Goal: Complete application form

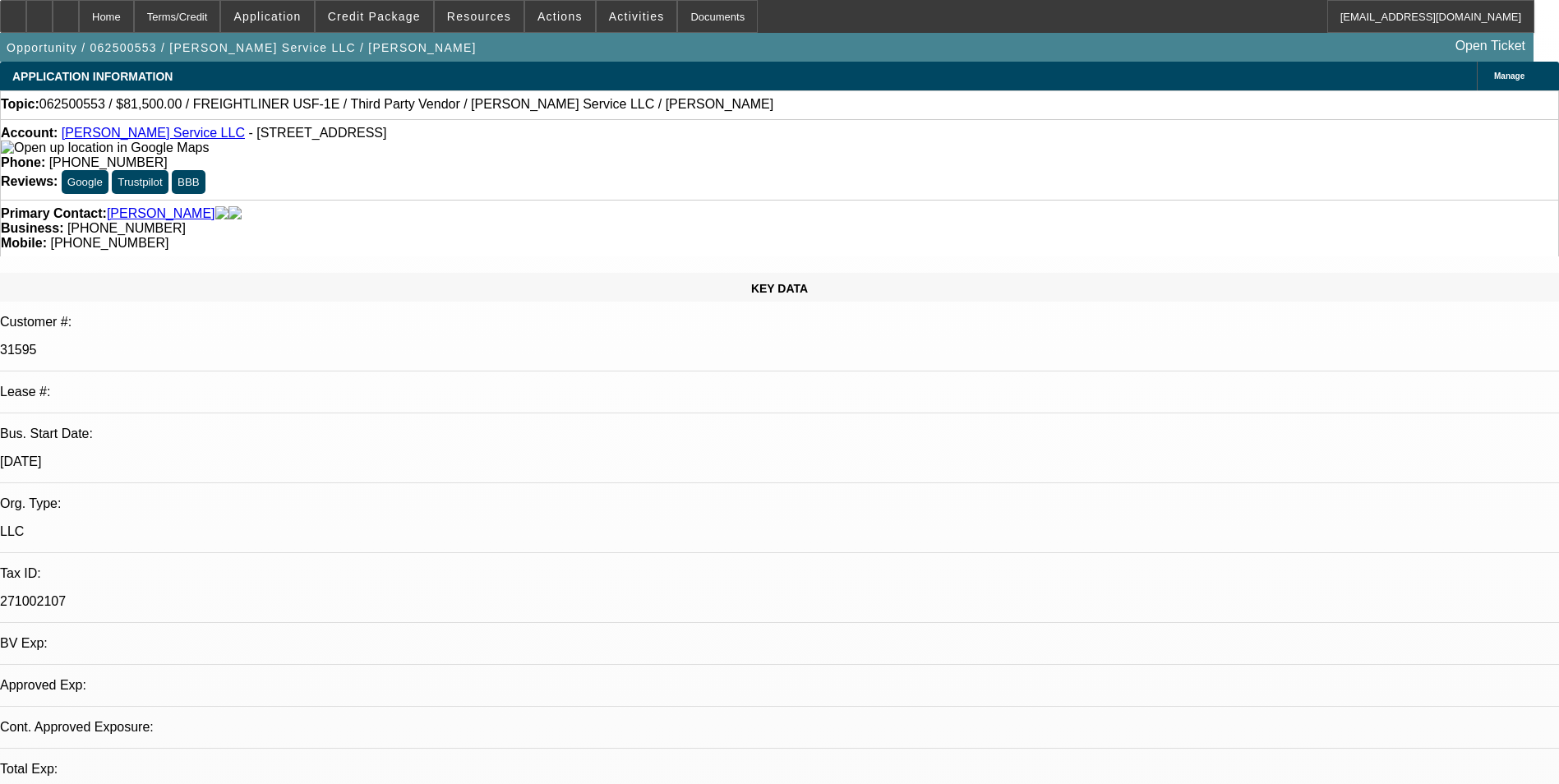
select select "0"
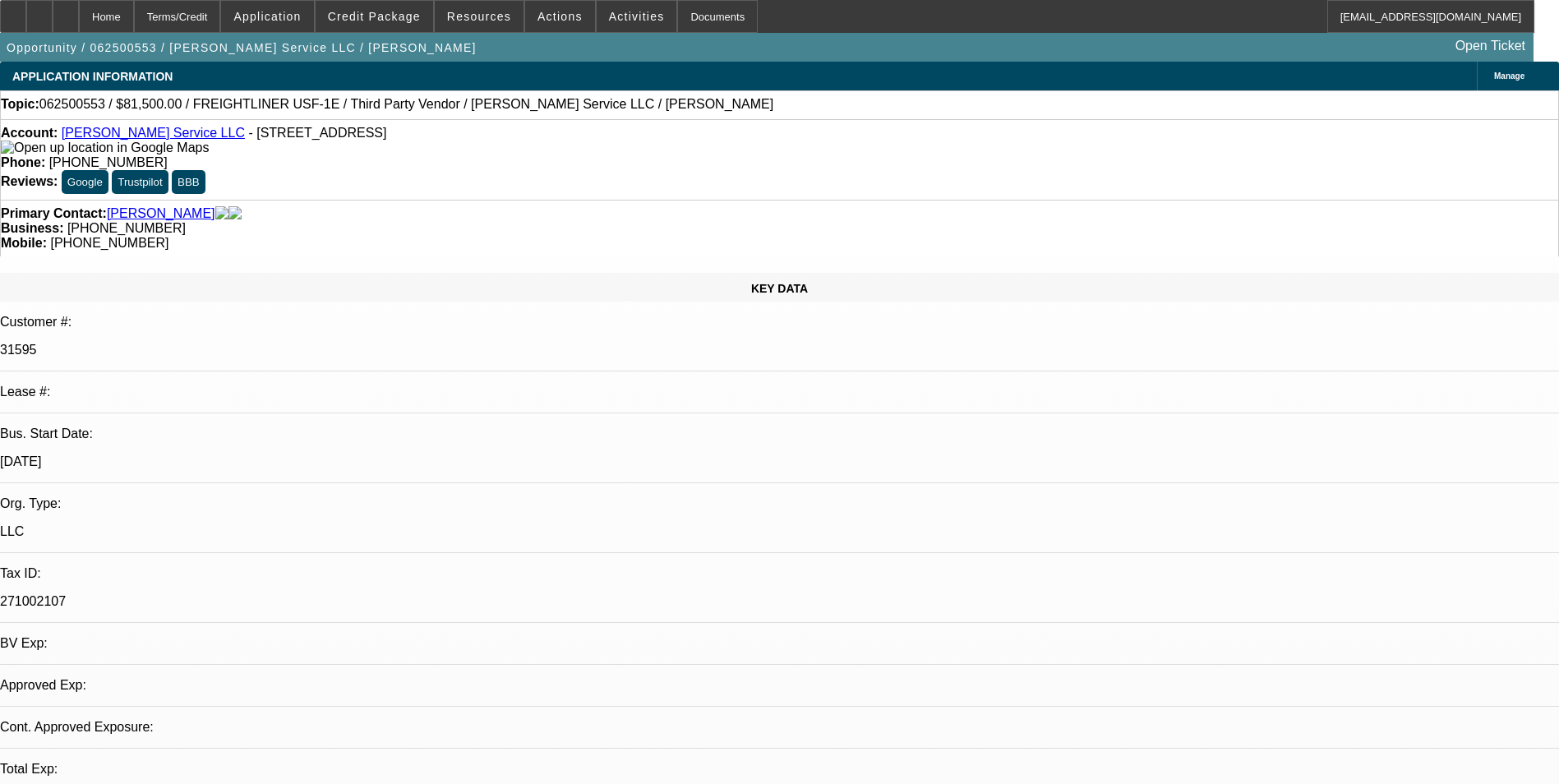
select select "0"
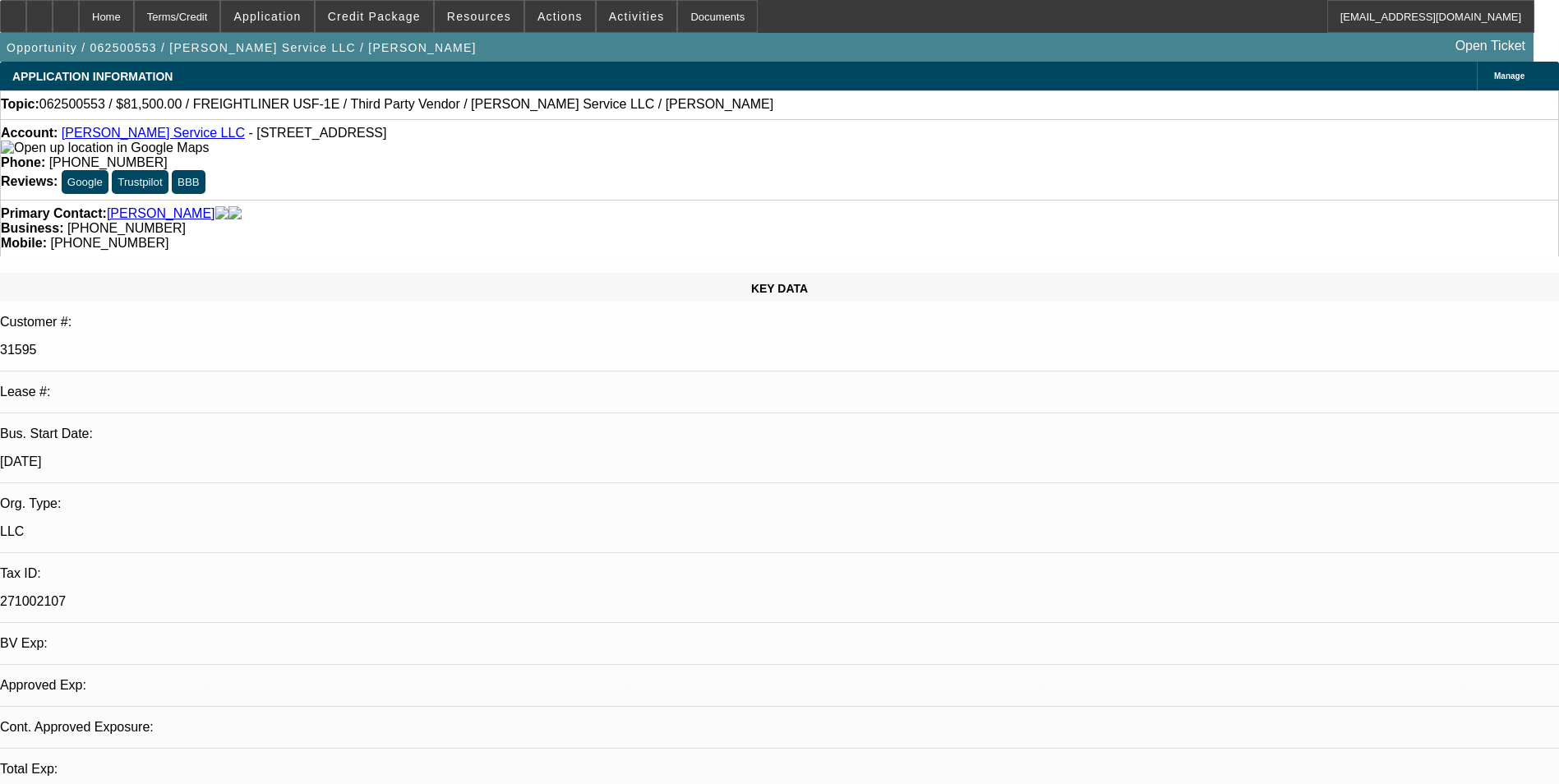
select select "0"
select select "1"
select select "3"
select select "6"
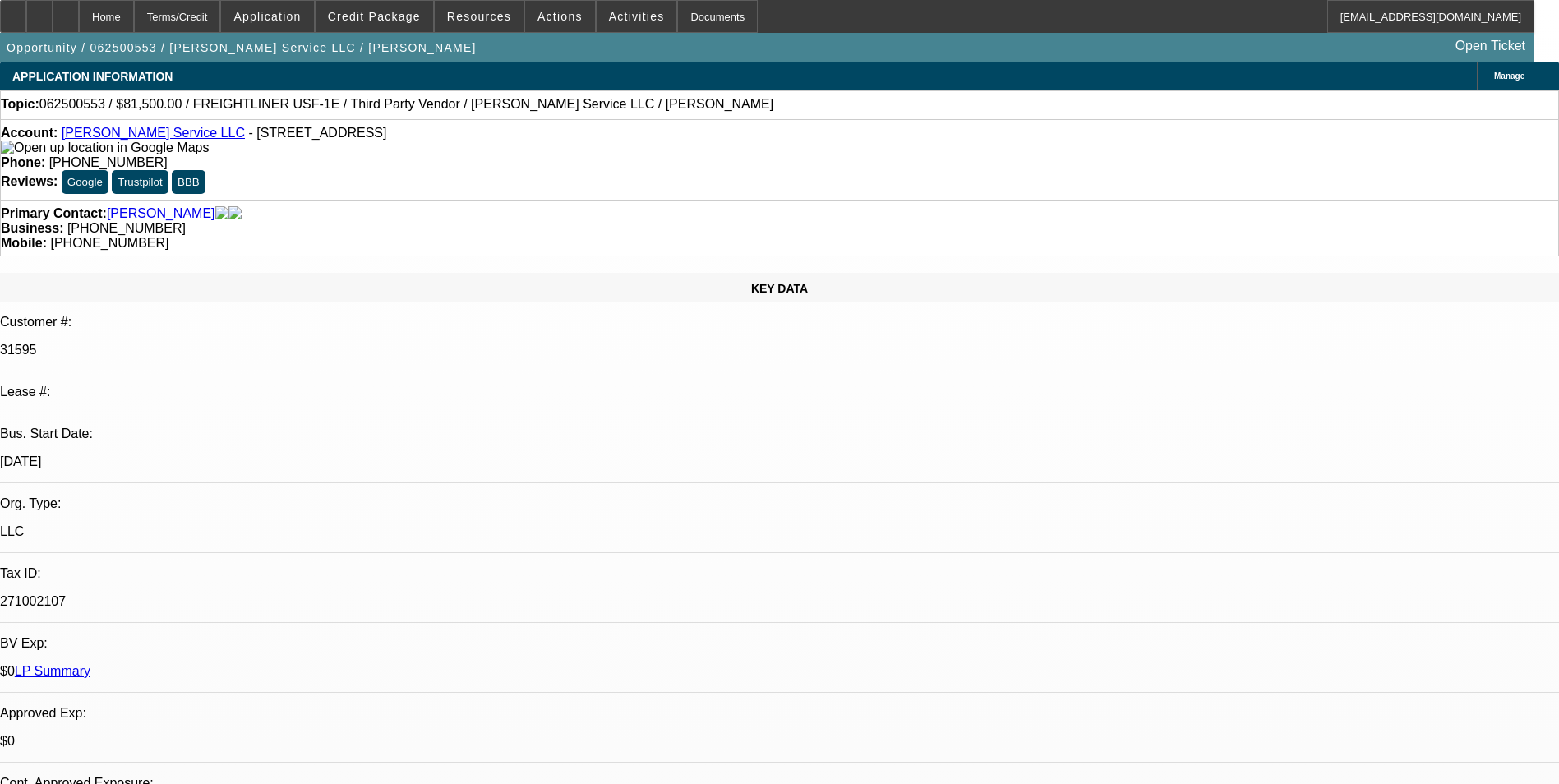
select select "1"
select select "6"
select select "1"
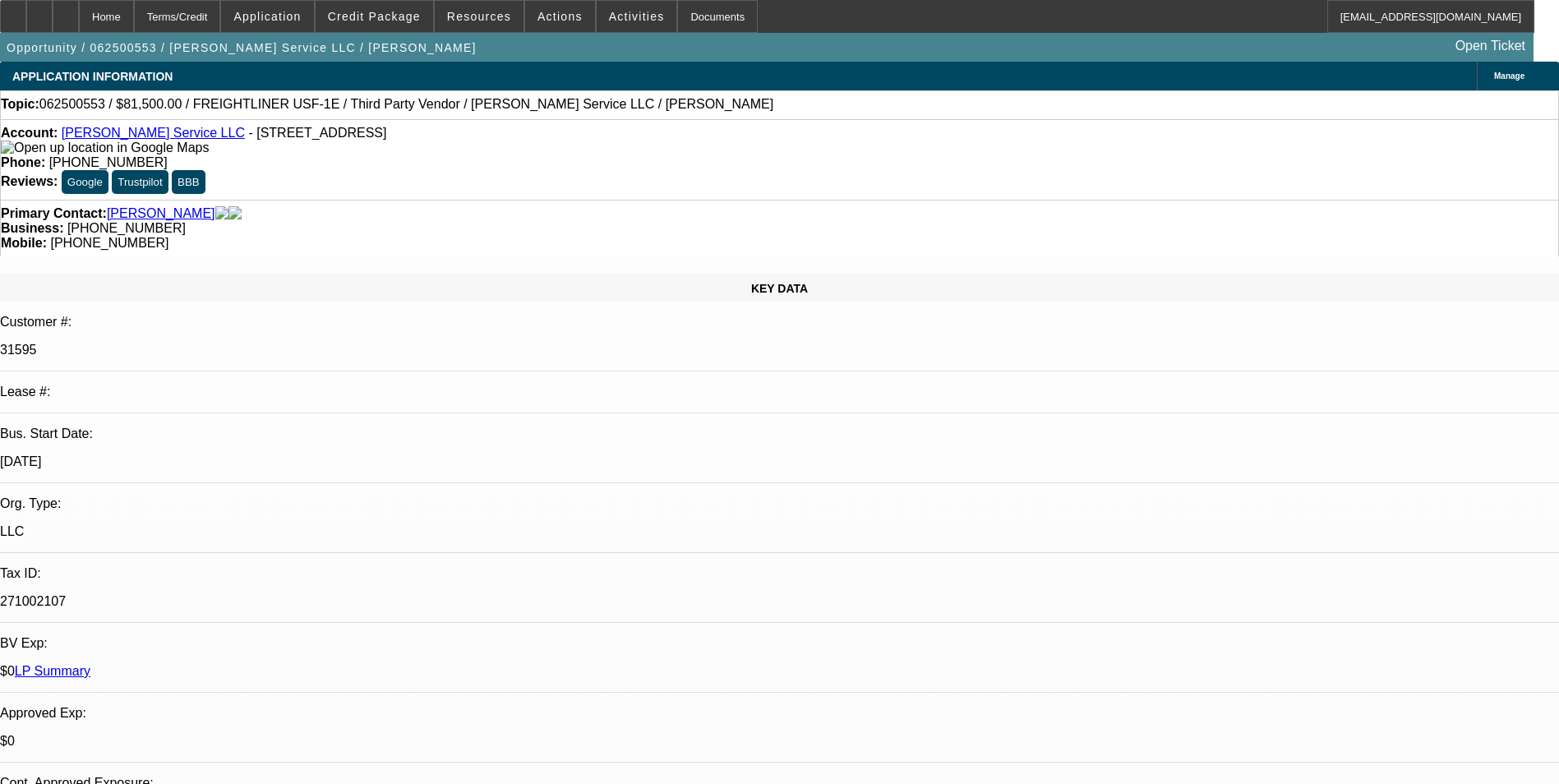
select select "6"
select select "1"
select select "6"
select select "0"
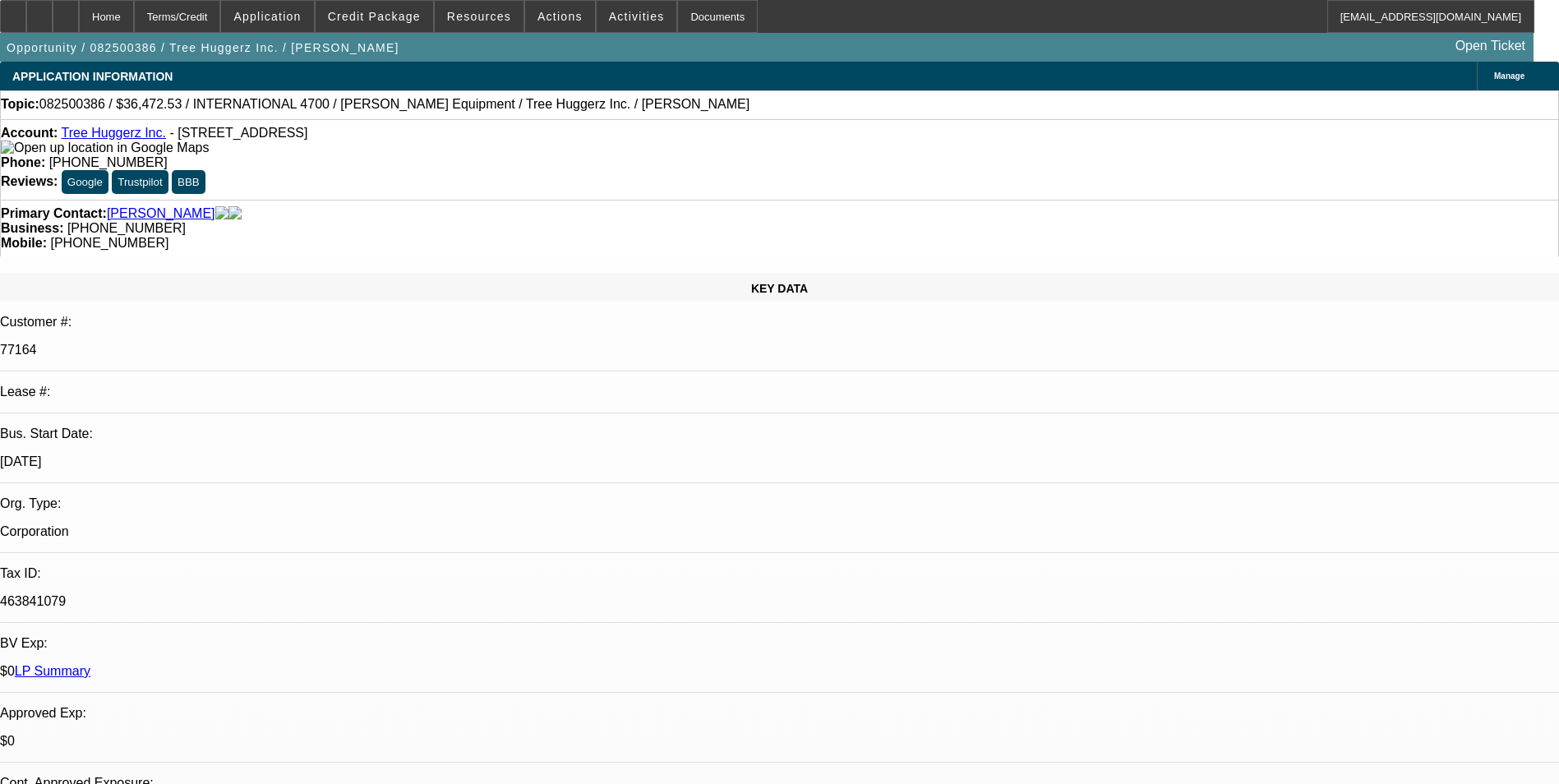
select select "0"
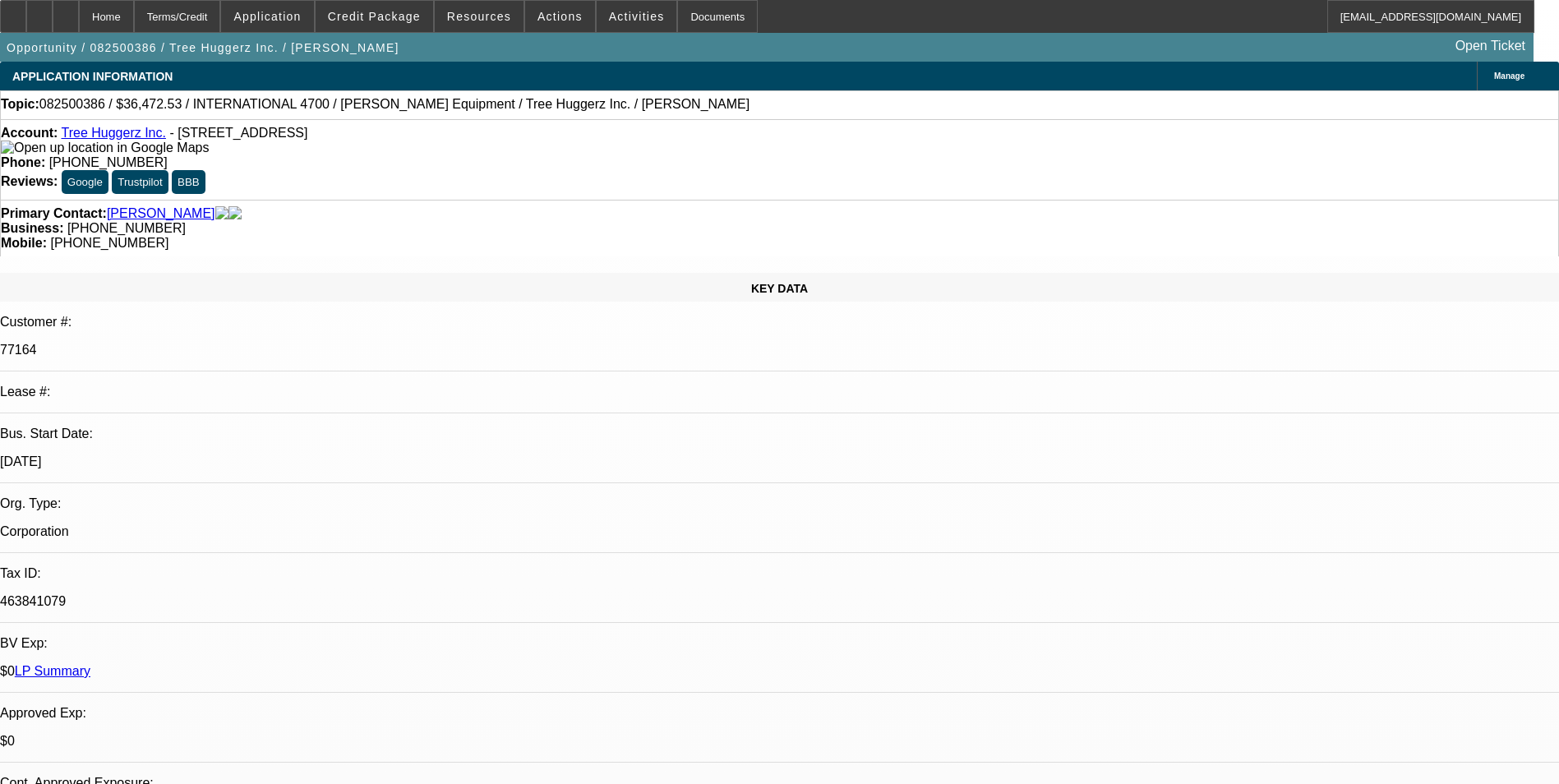
select select "0"
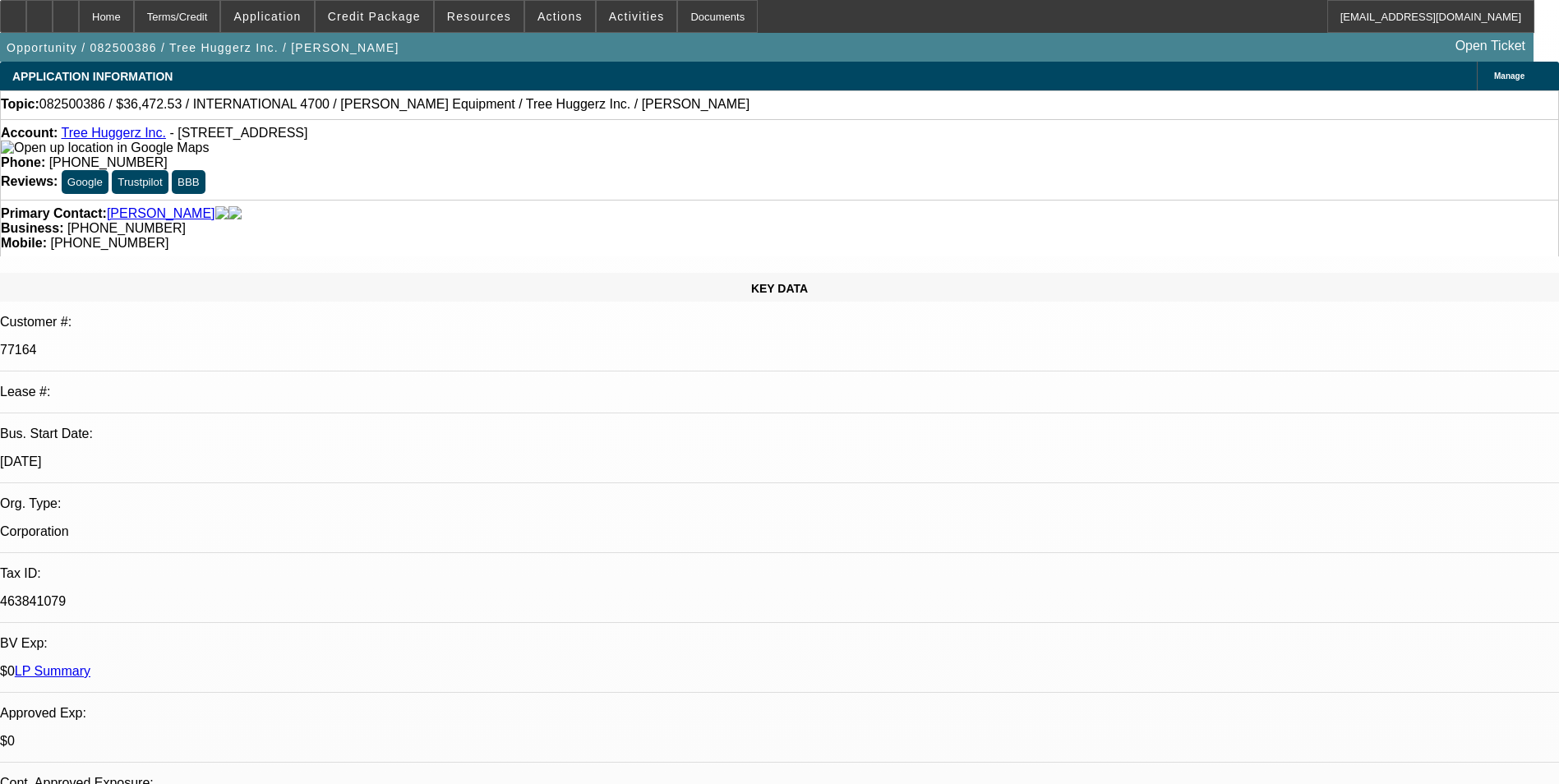
select select "0"
select select "1"
select select "6"
select select "1"
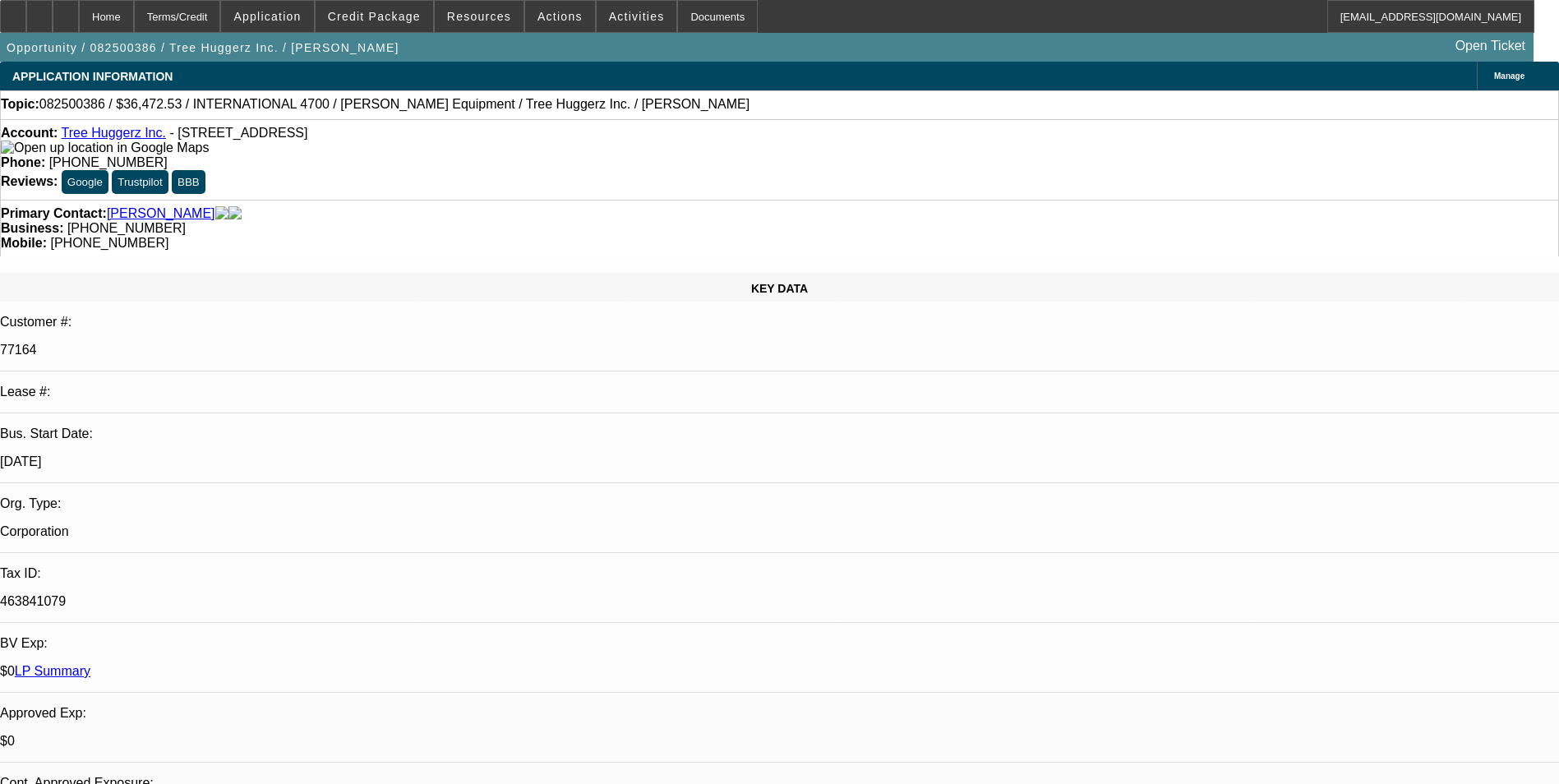
select select "1"
select select "6"
select select "1"
select select "6"
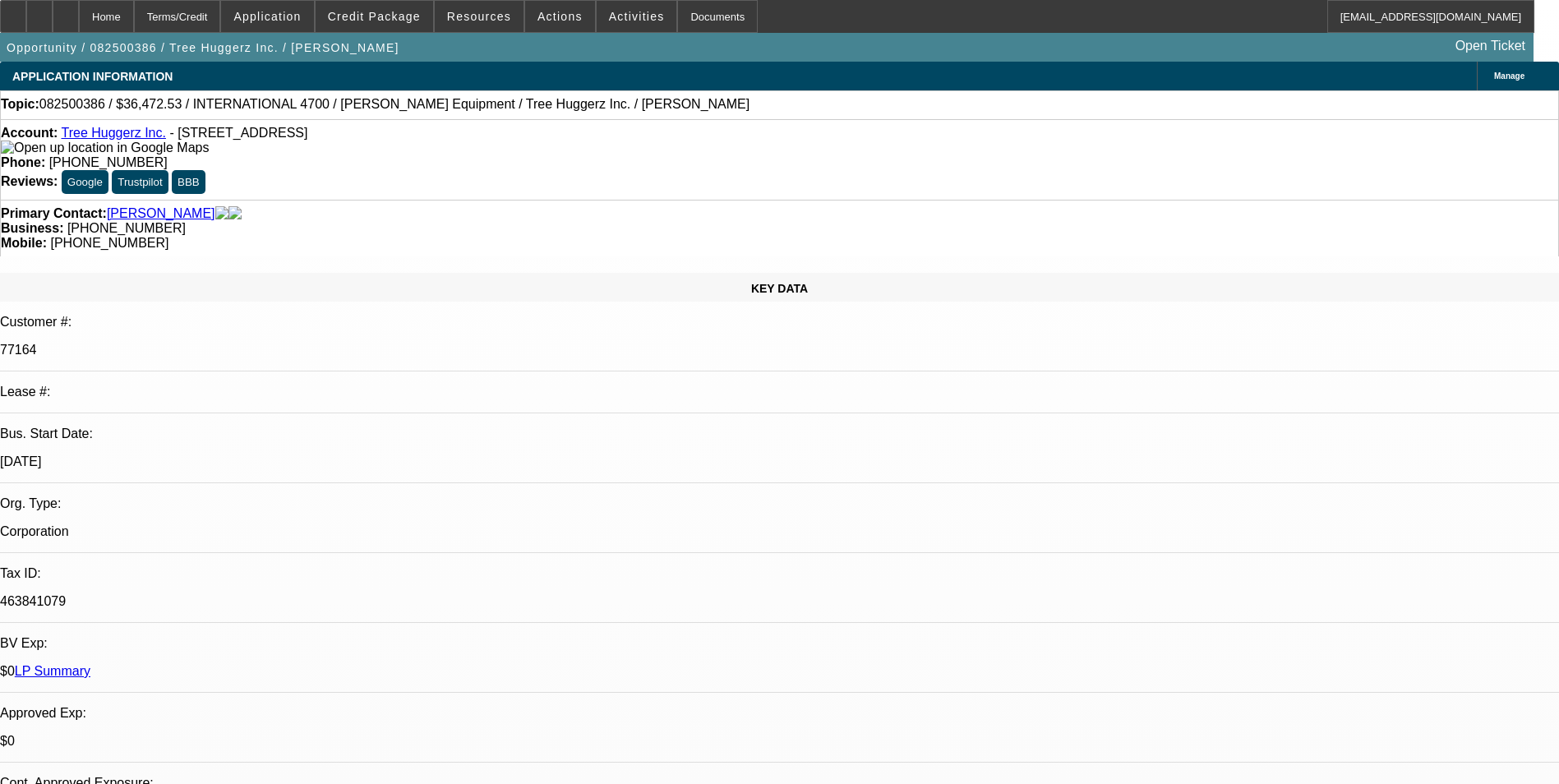
select select "1"
select select "6"
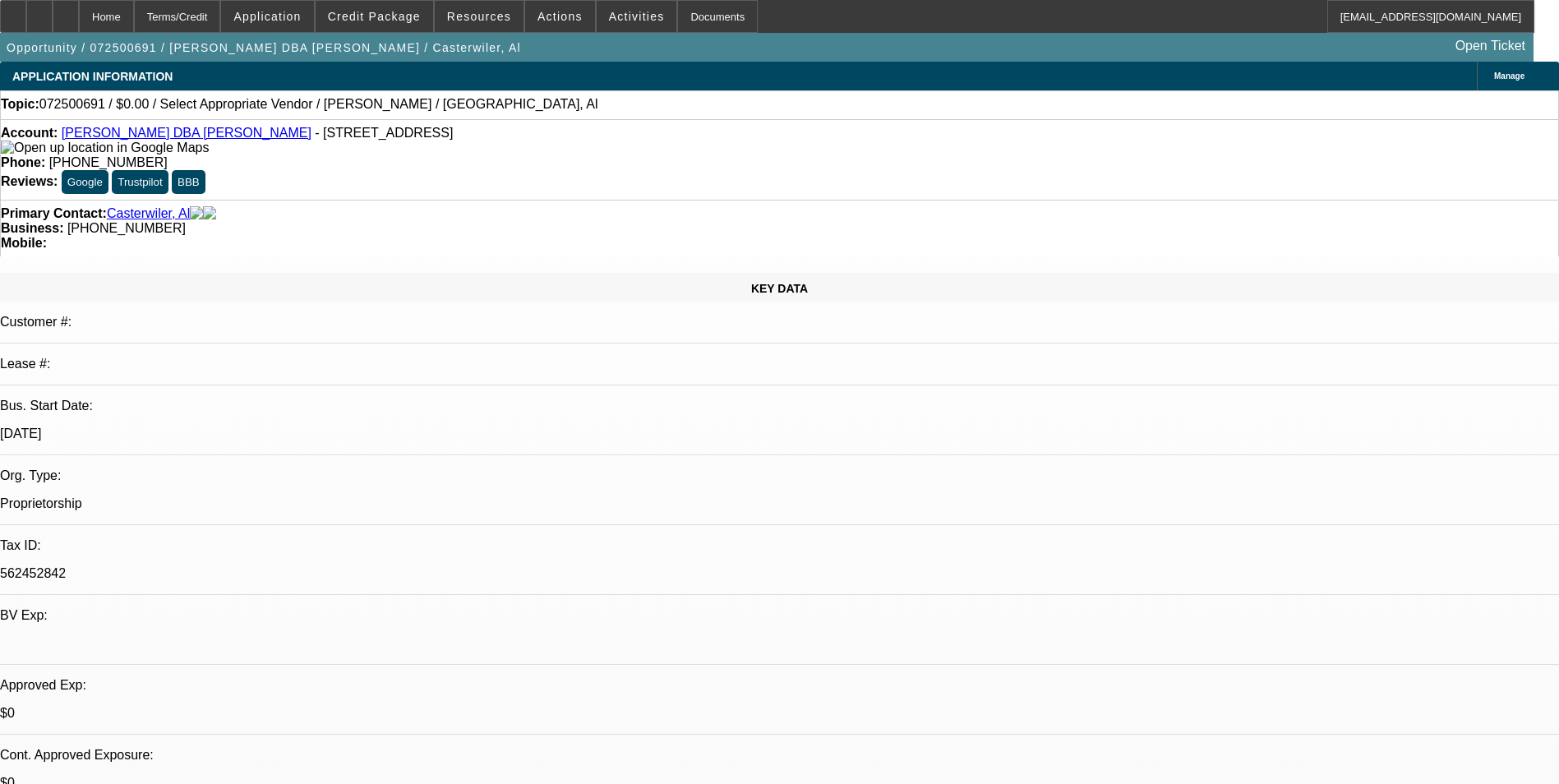
select select "0"
select select "2"
select select "0.1"
select select "4"
